Goal: Information Seeking & Learning: Learn about a topic

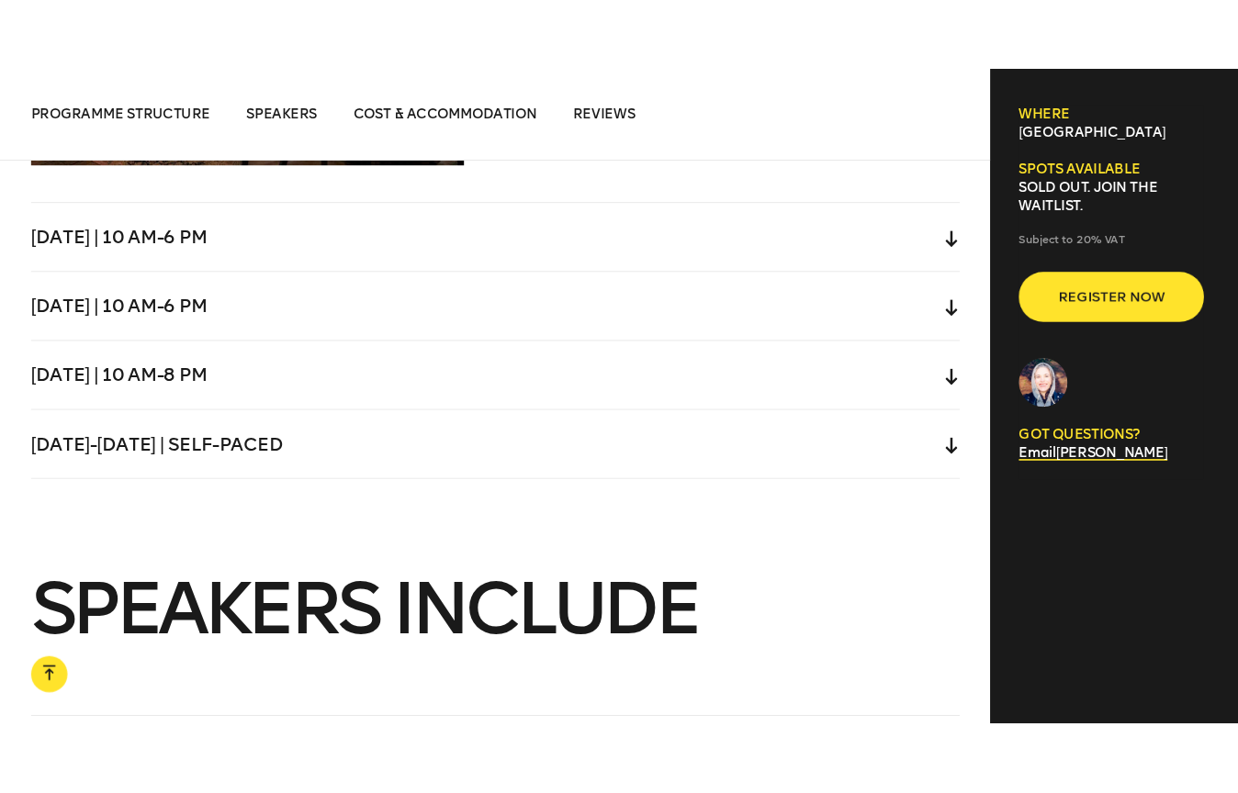
scroll to position [5752, 0]
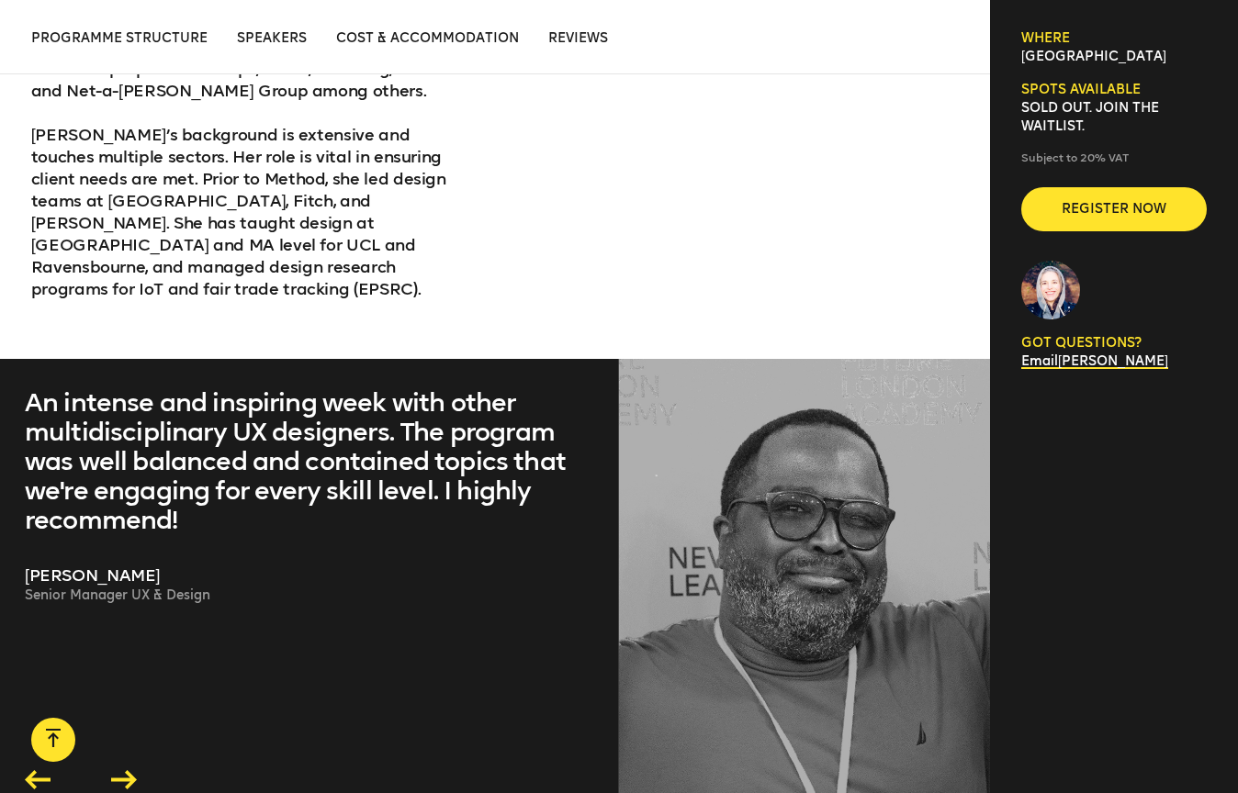
click at [722, 211] on div "Programme curators Helen Le Voi Executive Creative Director at Method Helen has…" at bounding box center [495, 3] width 928 height 712
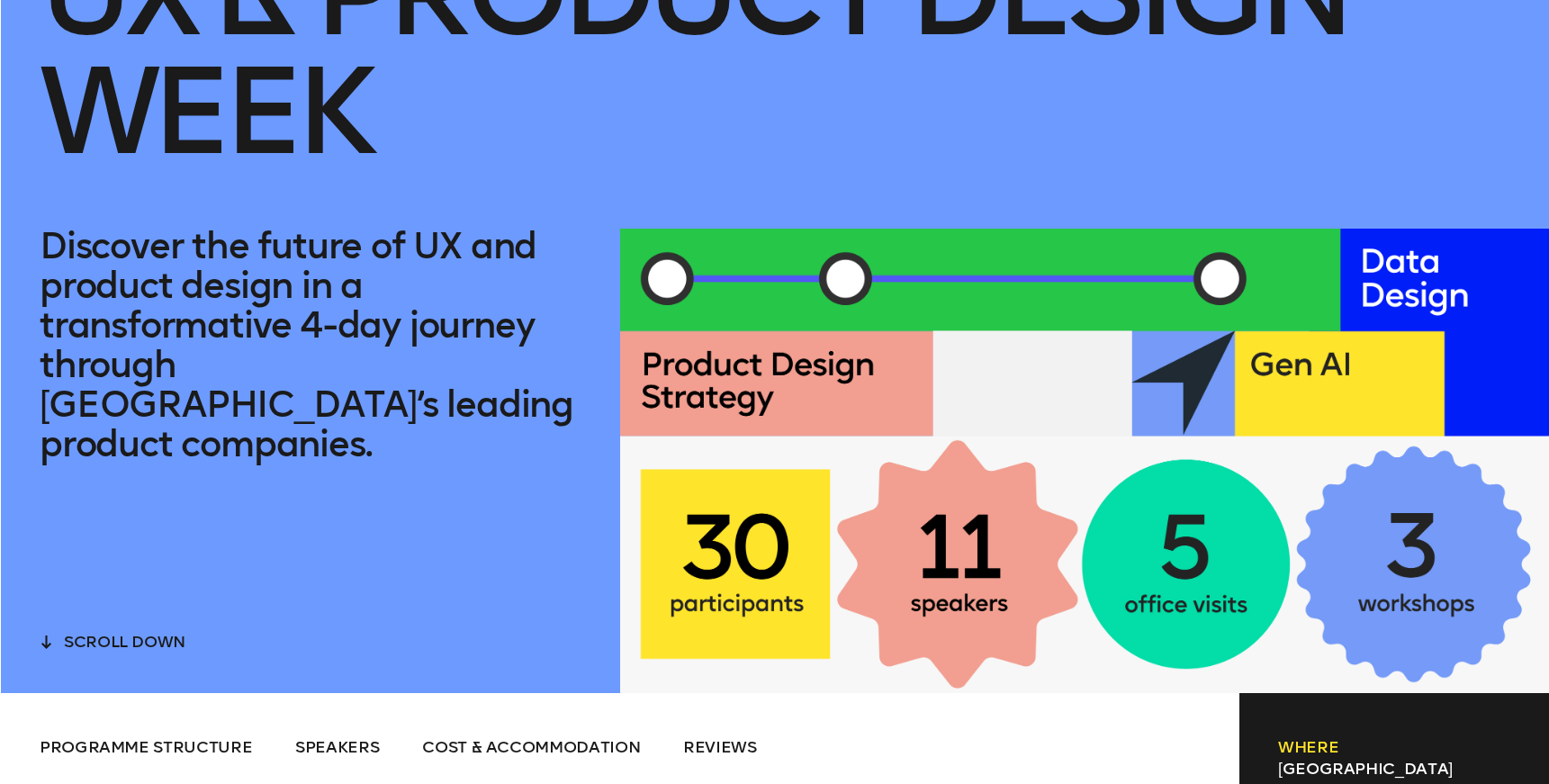
scroll to position [0, 0]
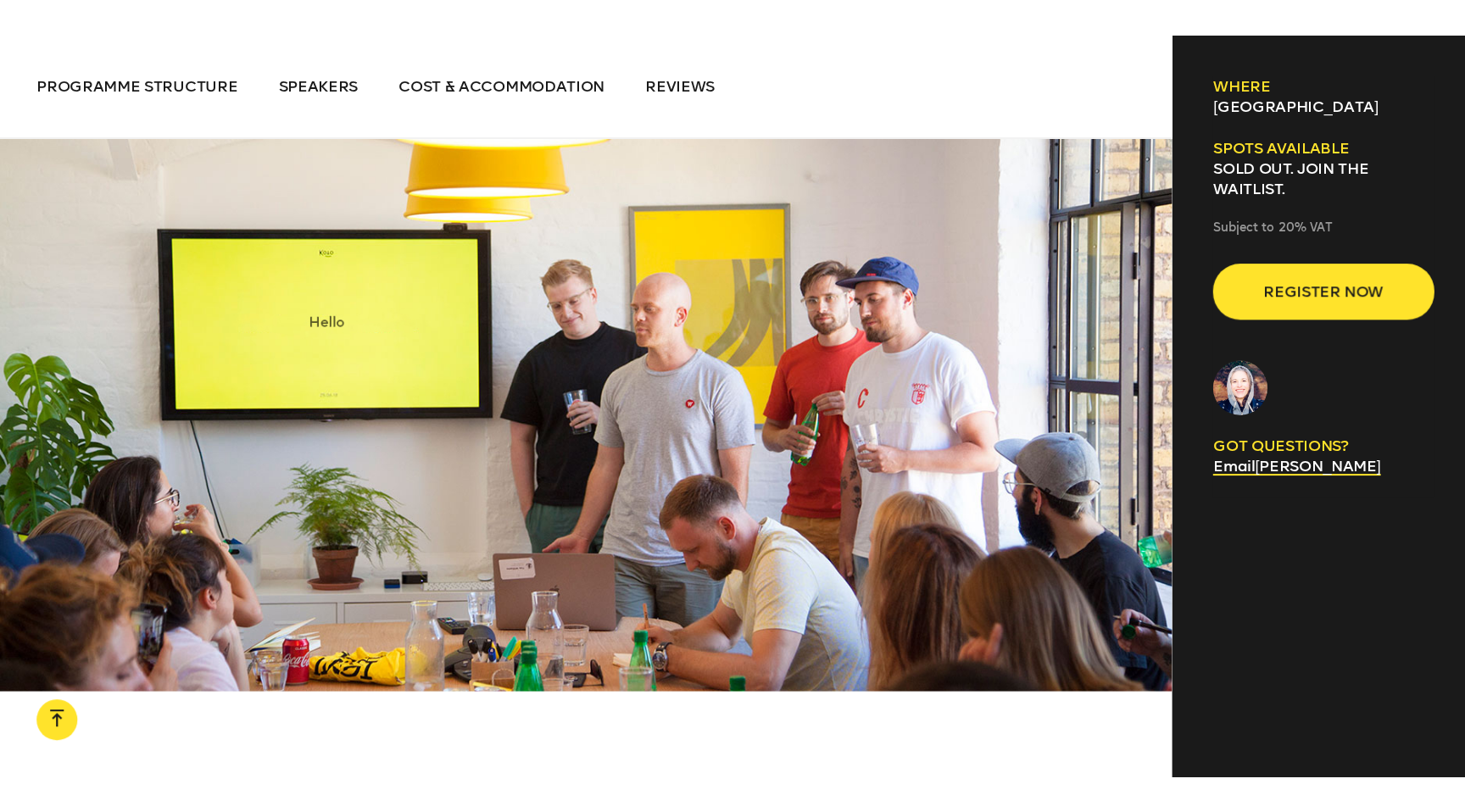
scroll to position [4293, 0]
